Goal: Check status: Check status

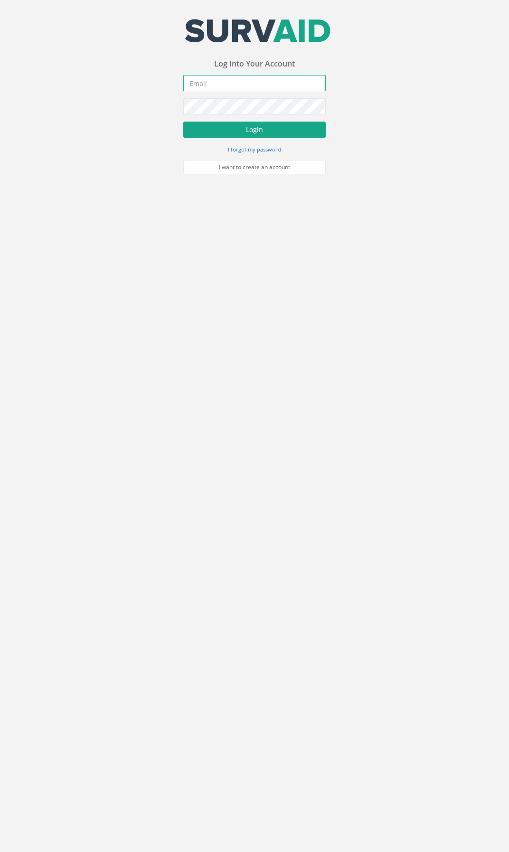
type input "[EMAIL_ADDRESS][DOMAIN_NAME]"
click at [229, 135] on button "Login" at bounding box center [254, 130] width 142 height 16
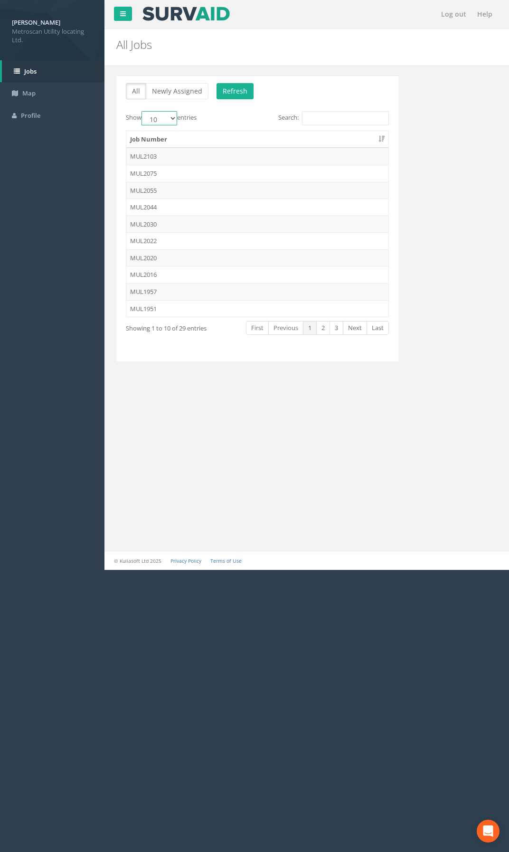
click at [172, 124] on select "10 25 50 100" at bounding box center [159, 118] width 36 height 14
select select "100"
click at [143, 111] on select "10 25 50 100" at bounding box center [159, 118] width 36 height 14
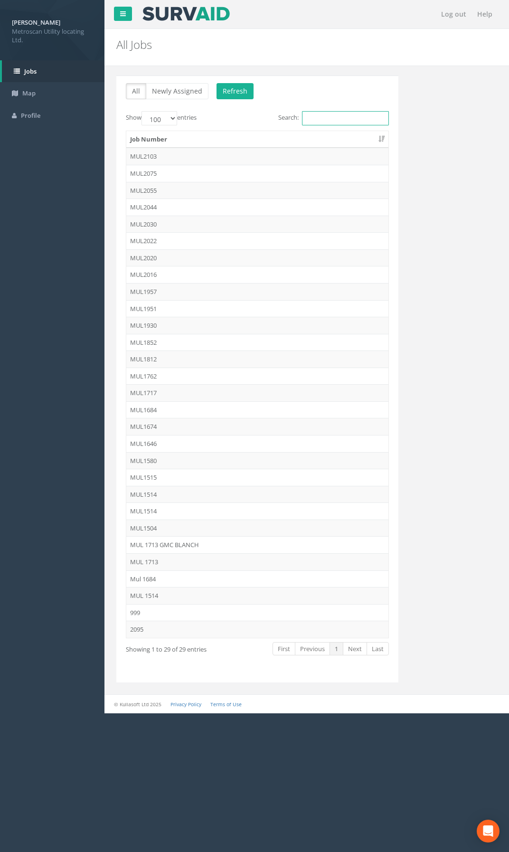
click at [318, 122] on input "Search:" at bounding box center [345, 118] width 87 height 14
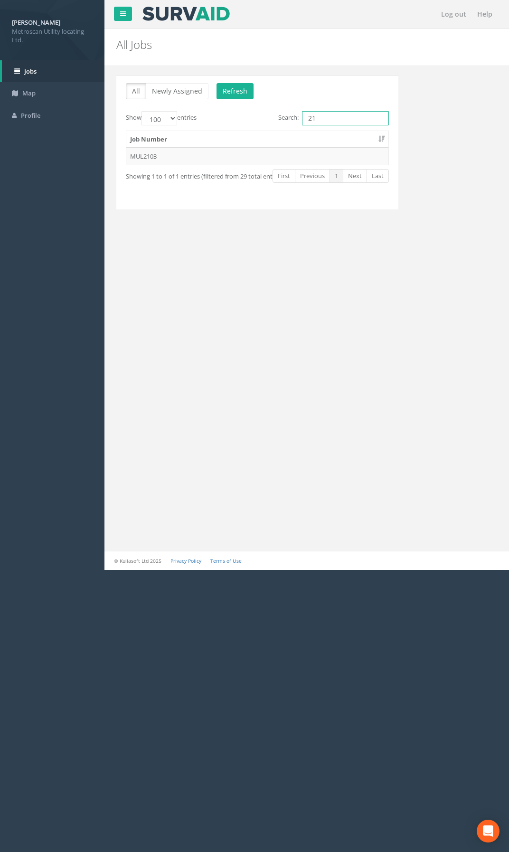
type input "2"
